Goal: Transaction & Acquisition: Purchase product/service

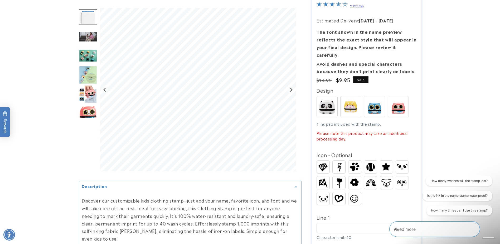
scroll to position [79, 0]
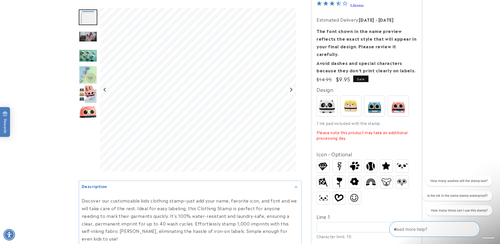
click at [90, 33] on img "Go to slide 3" at bounding box center [88, 36] width 18 height 11
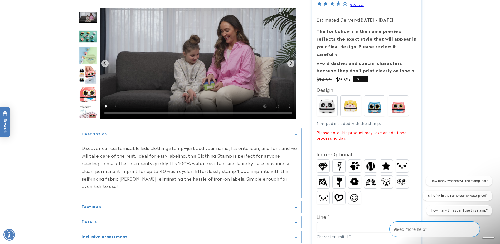
click at [90, 50] on img "Go to slide 5" at bounding box center [88, 55] width 18 height 18
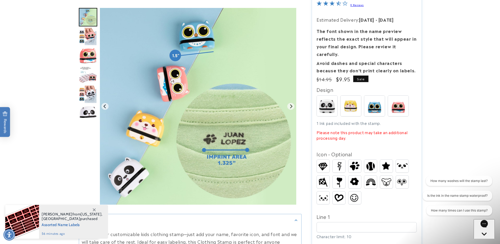
click at [90, 77] on img "Go to slide 8" at bounding box center [88, 74] width 18 height 17
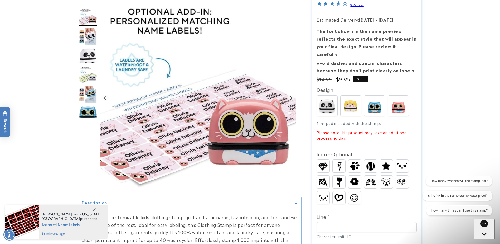
click at [84, 93] on img "Go to slide 12" at bounding box center [88, 94] width 18 height 18
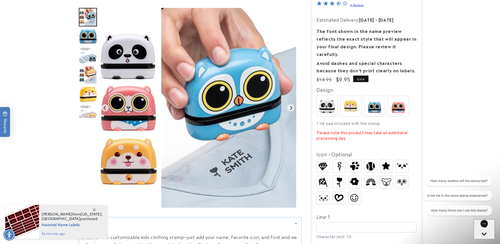
click at [84, 111] on img "Go to slide 17" at bounding box center [88, 113] width 18 height 17
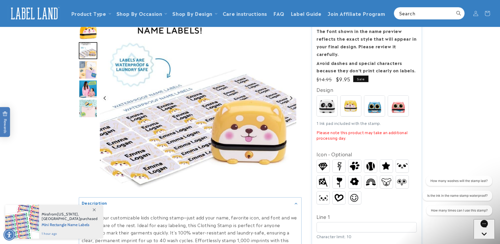
click at [372, 96] on img at bounding box center [374, 105] width 21 height 21
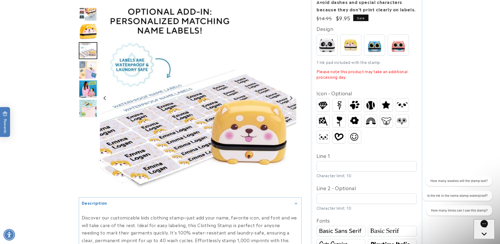
scroll to position [185, 0]
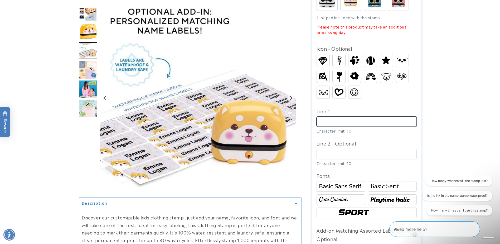
click at [343, 116] on input "Line 1" at bounding box center [367, 121] width 100 height 10
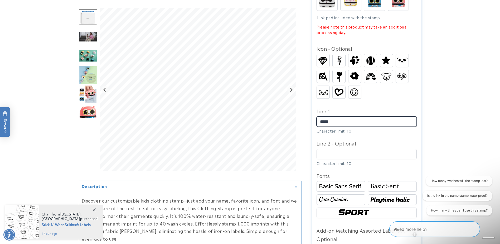
type input "*****"
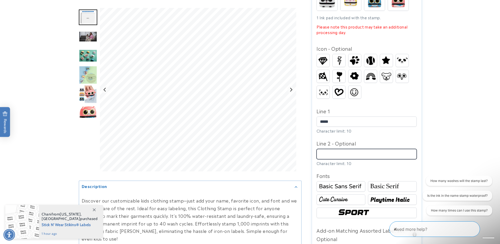
click at [361, 149] on input "Line 2 - Optional" at bounding box center [367, 154] width 100 height 10
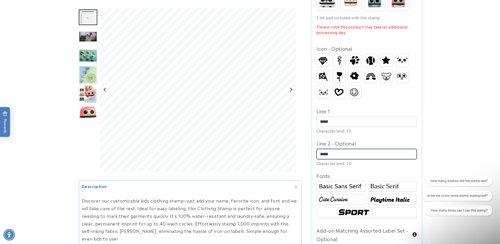
type input "*****"
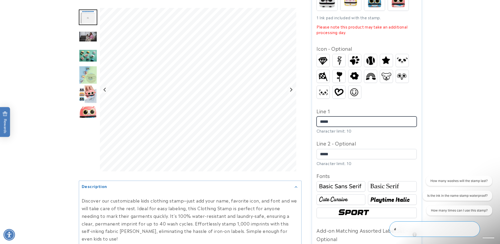
click at [343, 116] on input "*****" at bounding box center [367, 121] width 100 height 10
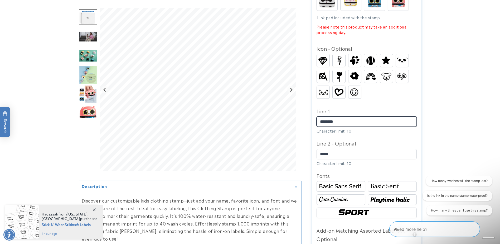
type input "********"
click at [386, 195] on img at bounding box center [392, 199] width 47 height 8
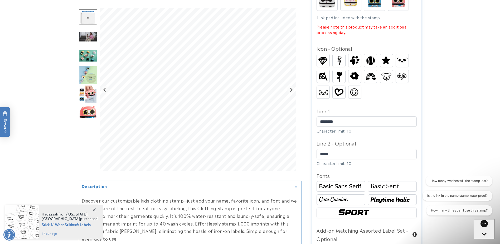
click at [390, 182] on img at bounding box center [392, 186] width 47 height 8
click at [368, 208] on img at bounding box center [367, 213] width 60 height 10
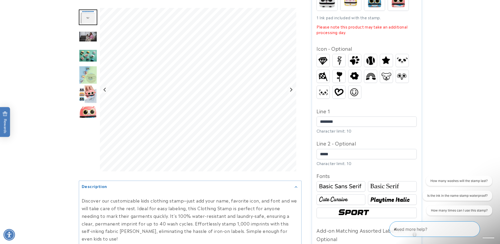
click at [377, 182] on img at bounding box center [392, 186] width 47 height 8
click at [350, 195] on img at bounding box center [341, 199] width 47 height 8
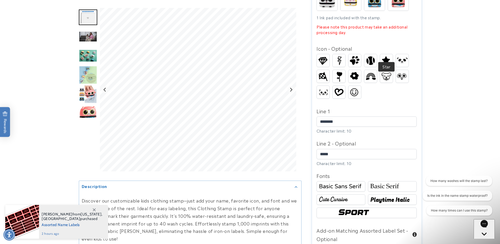
click at [385, 55] on img at bounding box center [386, 60] width 13 height 11
click at [374, 54] on img at bounding box center [370, 60] width 13 height 13
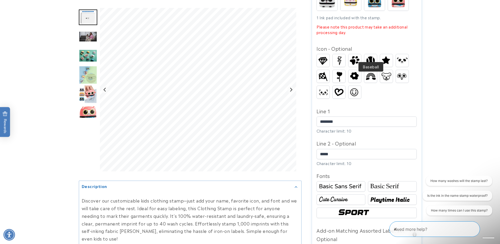
click at [371, 54] on img at bounding box center [370, 60] width 13 height 13
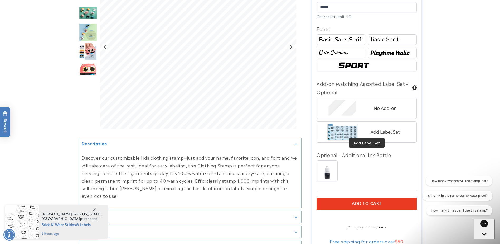
scroll to position [343, 0]
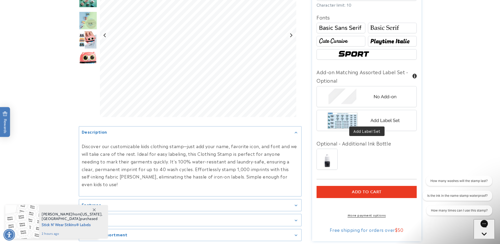
click at [383, 113] on img at bounding box center [367, 120] width 82 height 21
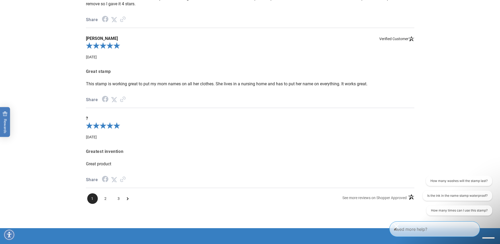
scroll to position [949, 0]
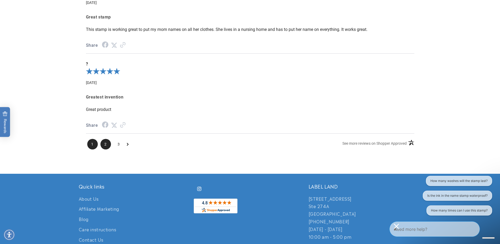
click at [109, 142] on span "2" at bounding box center [105, 144] width 11 height 11
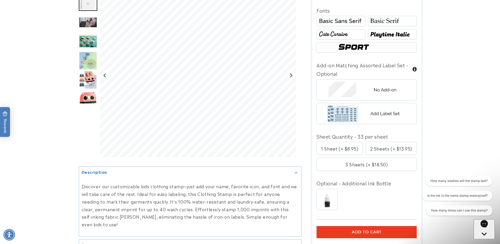
scroll to position [402, 0]
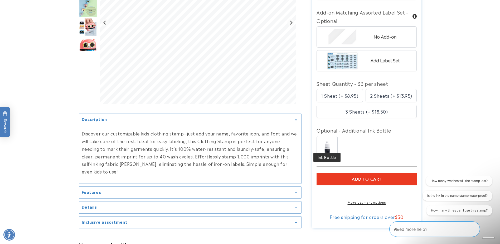
click at [333, 141] on img at bounding box center [327, 146] width 21 height 21
click at [331, 141] on img at bounding box center [327, 146] width 21 height 21
click at [369, 177] on span "Add to cart" at bounding box center [367, 179] width 30 height 5
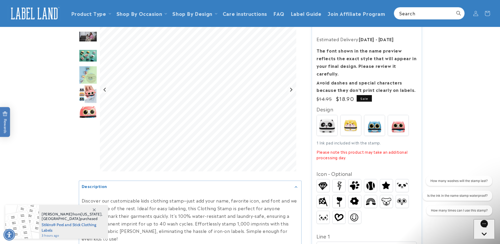
scroll to position [0, 0]
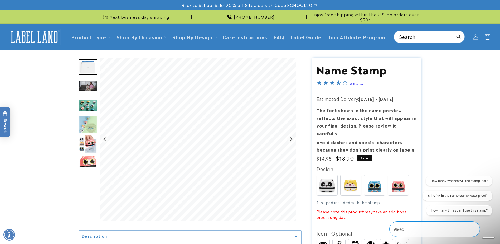
click at [486, 36] on icon at bounding box center [487, 37] width 12 height 12
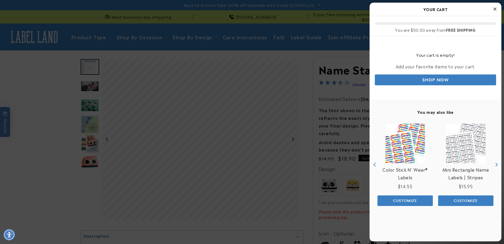
click at [306, 90] on div at bounding box center [252, 122] width 504 height 244
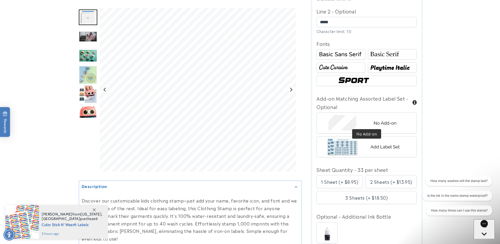
scroll to position [396, 0]
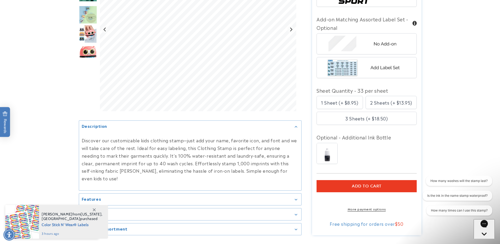
click at [365, 184] on span "ADD TO CART" at bounding box center [367, 186] width 30 height 5
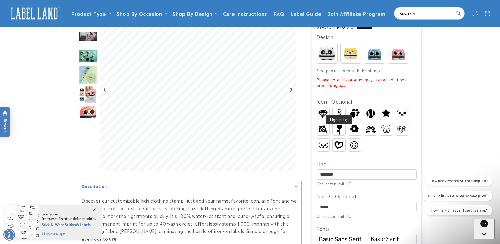
scroll to position [105, 0]
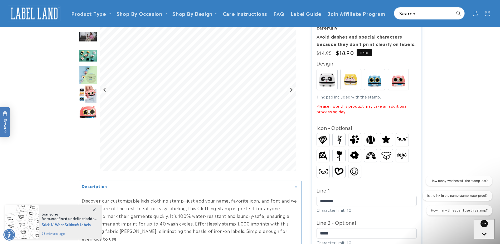
click at [319, 69] on img at bounding box center [327, 79] width 21 height 21
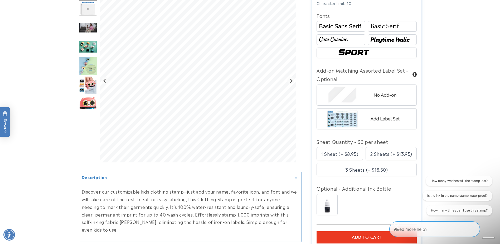
scroll to position [396, 0]
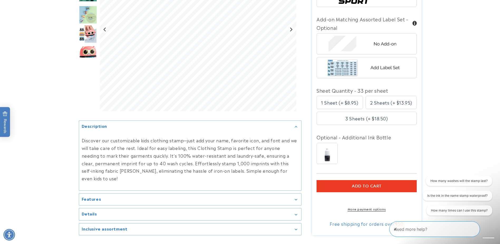
click at [359, 184] on span "ADD TO CART" at bounding box center [367, 186] width 30 height 5
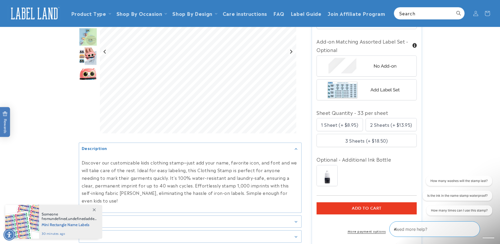
scroll to position [343, 0]
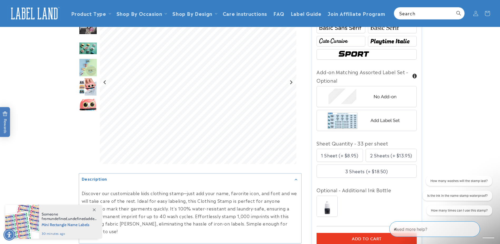
click at [95, 209] on icon at bounding box center [94, 209] width 3 height 3
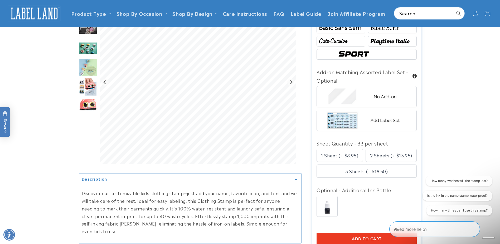
click at [484, 16] on icon at bounding box center [487, 13] width 12 height 12
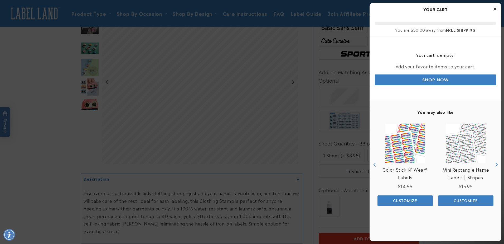
click at [304, 99] on div at bounding box center [252, 122] width 504 height 244
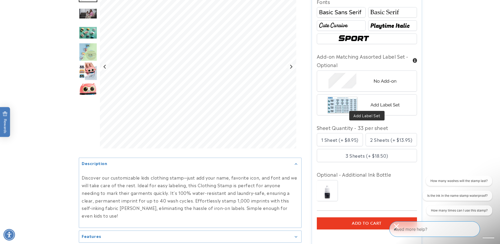
scroll to position [422, 0]
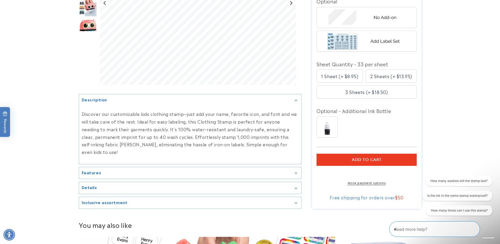
click at [380, 70] on div "2 Sheets (+ $13.95)" at bounding box center [391, 75] width 51 height 13
click at [344, 71] on div "1 Sheet (+ $8.95)" at bounding box center [340, 75] width 46 height 13
click at [378, 157] on span "ADD TO CART" at bounding box center [367, 159] width 30 height 5
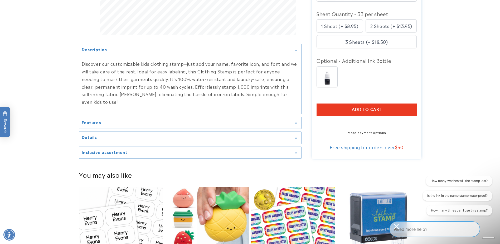
scroll to position [527, 0]
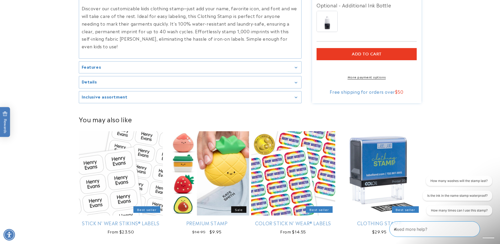
click at [104, 67] on summary "Features" at bounding box center [190, 67] width 222 height 12
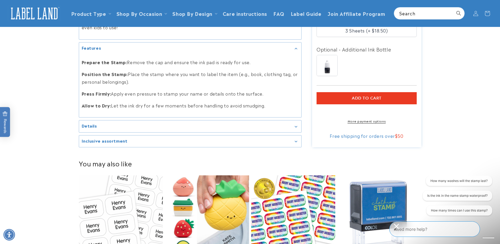
scroll to position [475, 0]
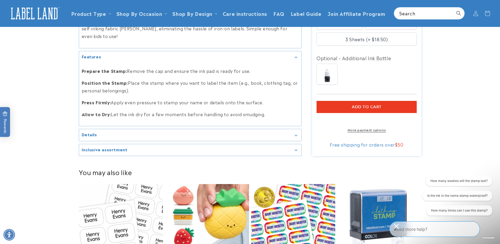
click at [116, 133] on div "Details" at bounding box center [190, 135] width 217 height 4
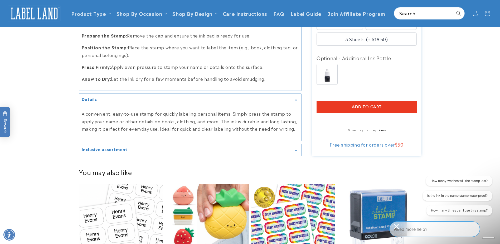
click at [119, 150] on summary "Inclusive assortment" at bounding box center [190, 150] width 222 height 12
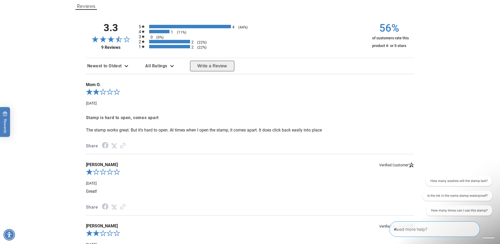
scroll to position [791, 0]
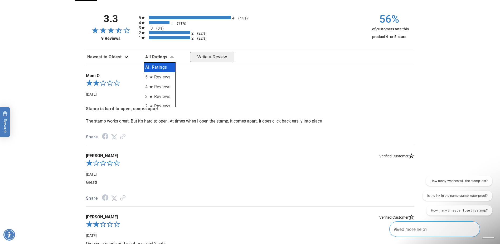
click at [165, 56] on span "All Ratings" at bounding box center [156, 56] width 22 height 5
click at [214, 84] on div "2.0-star overall rating" at bounding box center [250, 83] width 329 height 11
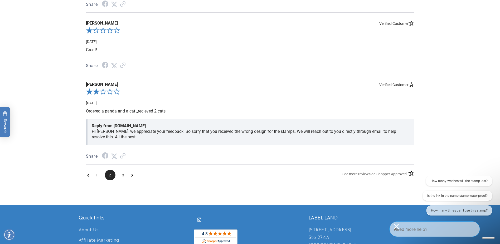
scroll to position [976, 0]
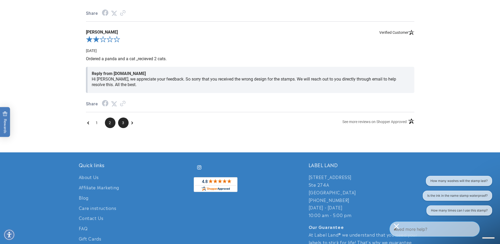
click at [124, 123] on span "3" at bounding box center [123, 122] width 11 height 11
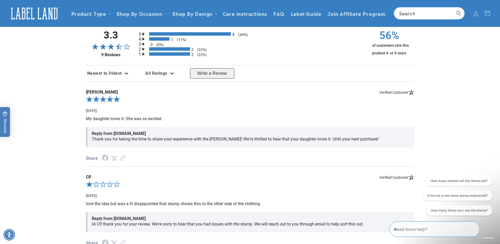
scroll to position [774, 0]
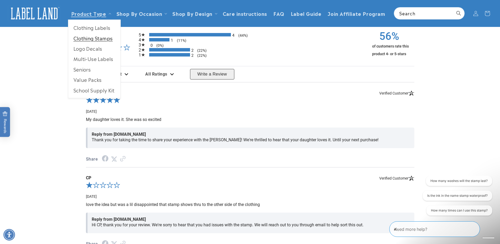
click at [97, 37] on link "Clothing Stamps" at bounding box center [94, 38] width 52 height 10
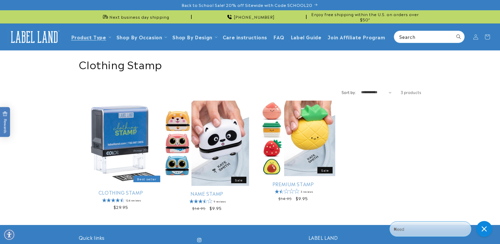
scroll to position [53, 0]
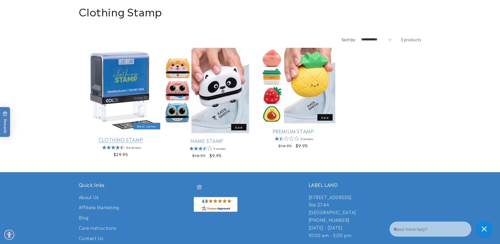
click at [120, 140] on link "Clothing Stamp" at bounding box center [121, 139] width 84 height 6
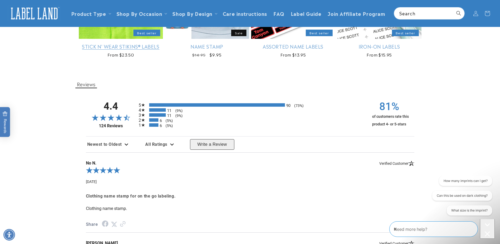
scroll to position [765, 0]
